Goal: Task Accomplishment & Management: Manage account settings

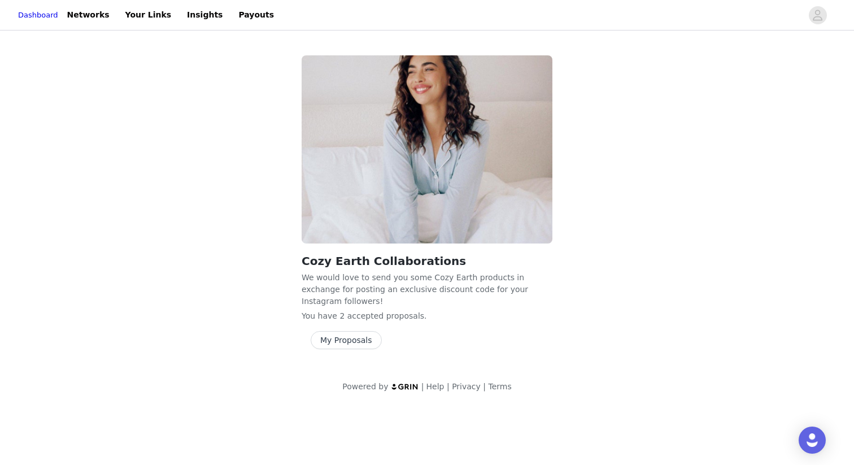
click at [355, 331] on button "My Proposals" at bounding box center [346, 340] width 71 height 18
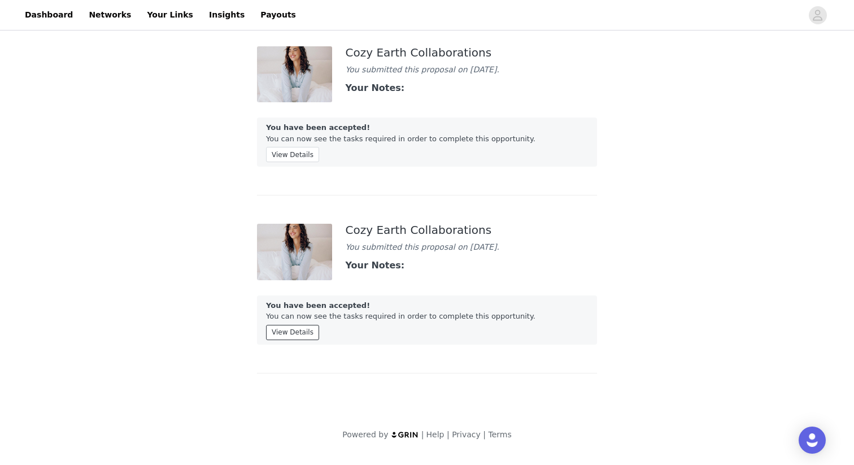
click at [294, 340] on button "View Details" at bounding box center [292, 332] width 53 height 15
